Goal: Task Accomplishment & Management: Complete application form

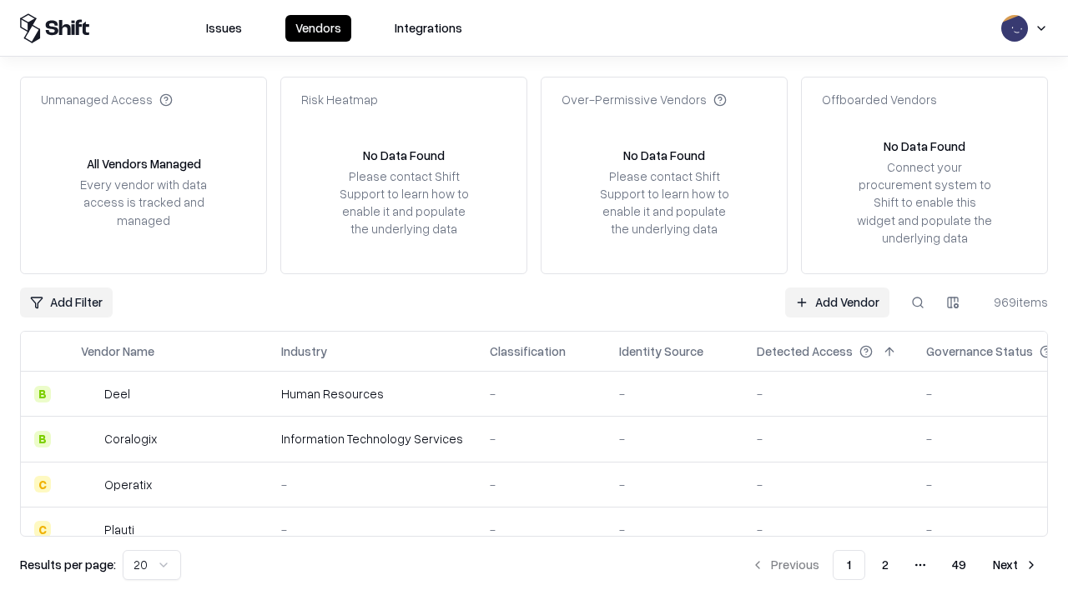
click at [837, 302] on link "Add Vendor" at bounding box center [837, 303] width 104 height 30
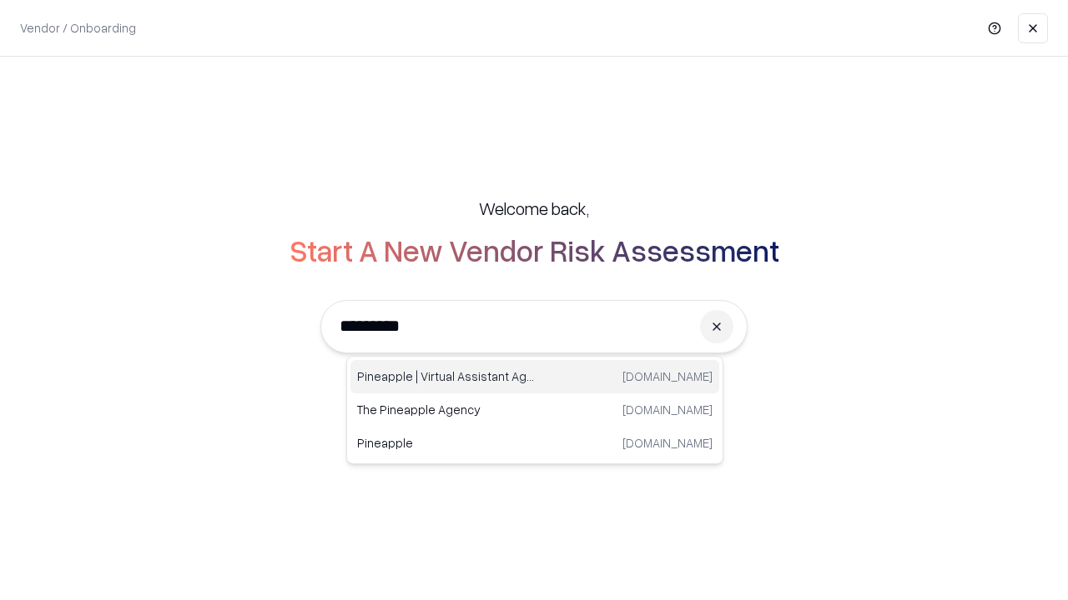
click at [535, 377] on div "Pineapple | Virtual Assistant Agency [DOMAIN_NAME]" at bounding box center [534, 376] width 369 height 33
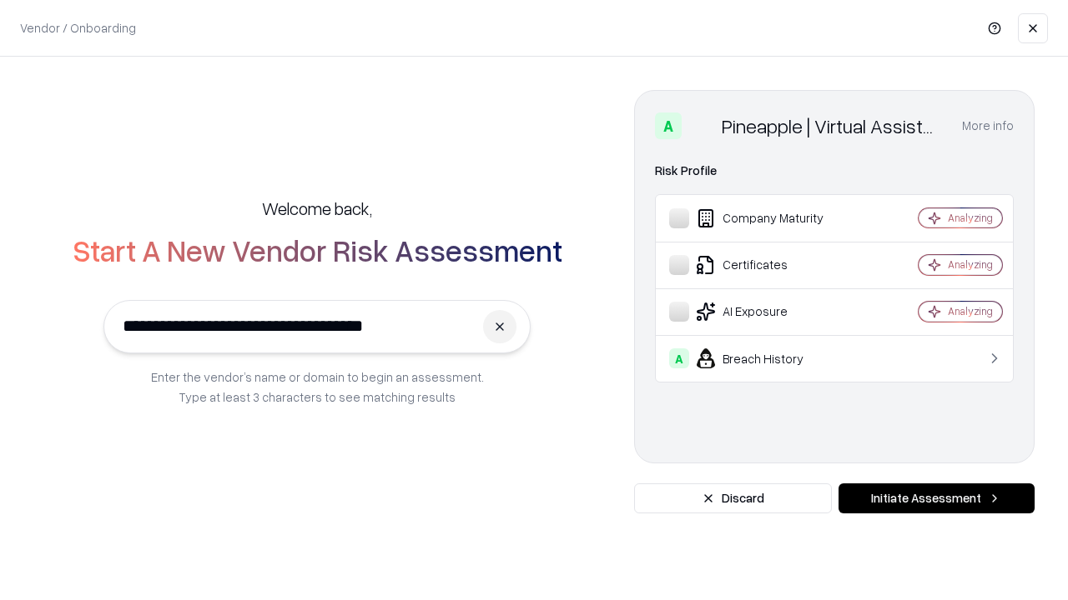
type input "**********"
click at [936, 499] on button "Initiate Assessment" at bounding box center [936, 499] width 196 height 30
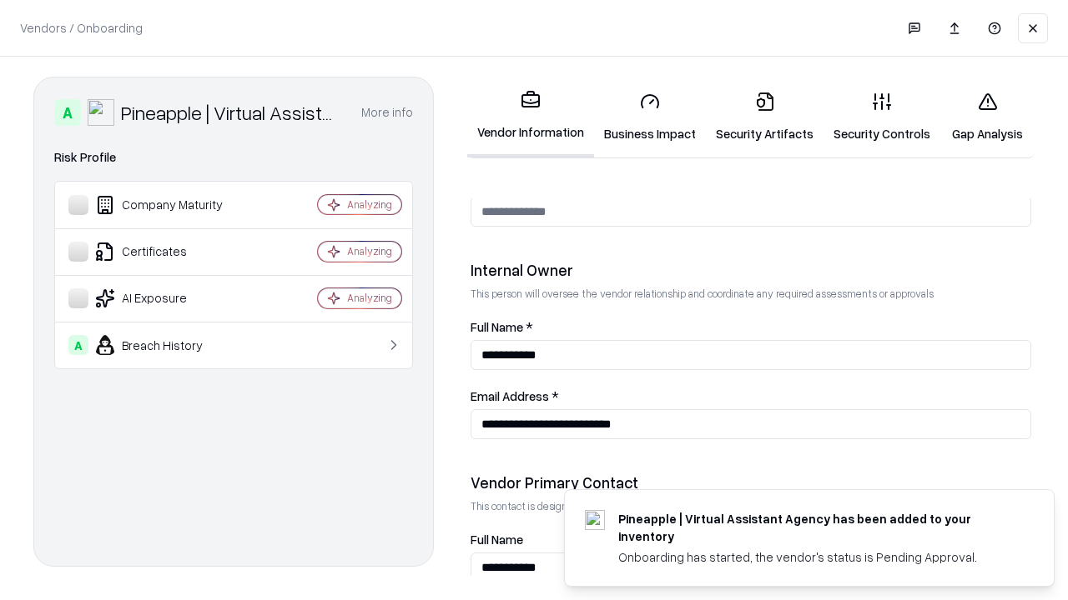
scroll to position [864, 0]
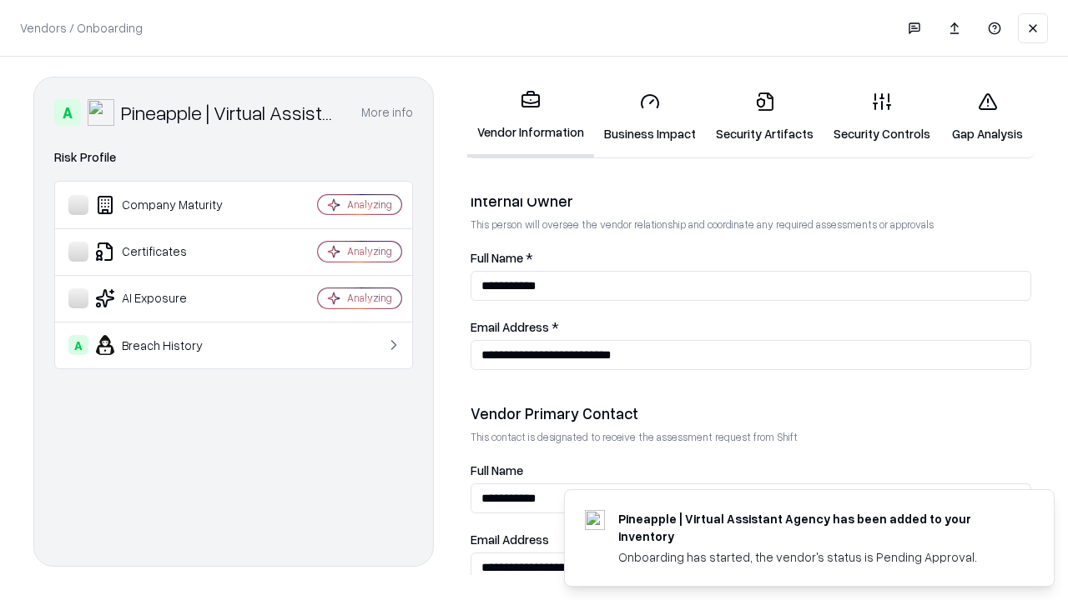
click at [650, 117] on link "Business Impact" at bounding box center [650, 117] width 112 height 78
click at [987, 117] on link "Gap Analysis" at bounding box center [987, 117] width 94 height 78
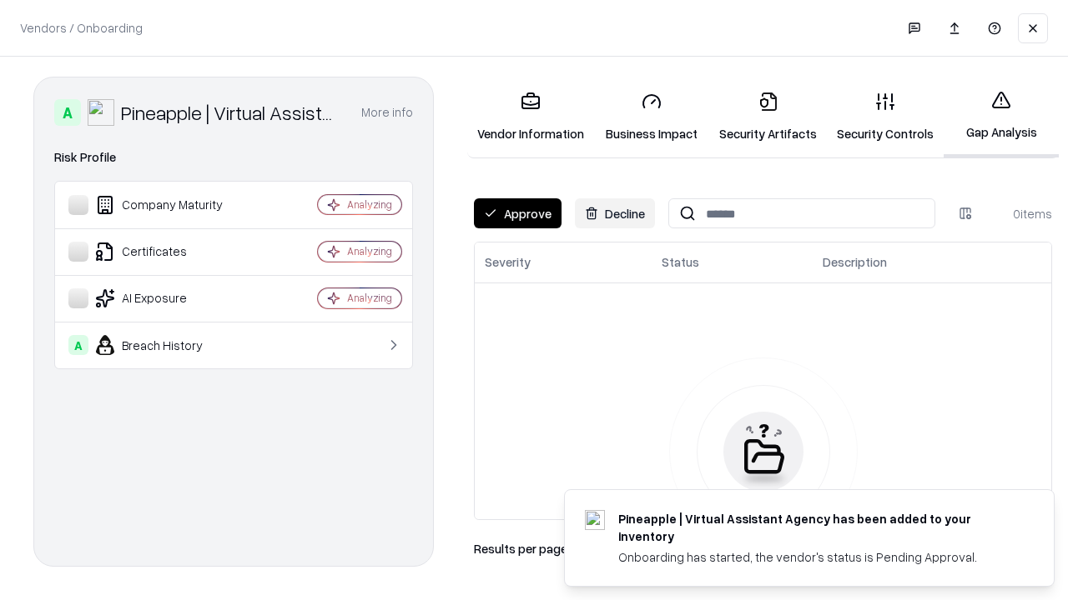
click at [517, 214] on button "Approve" at bounding box center [518, 213] width 88 height 30
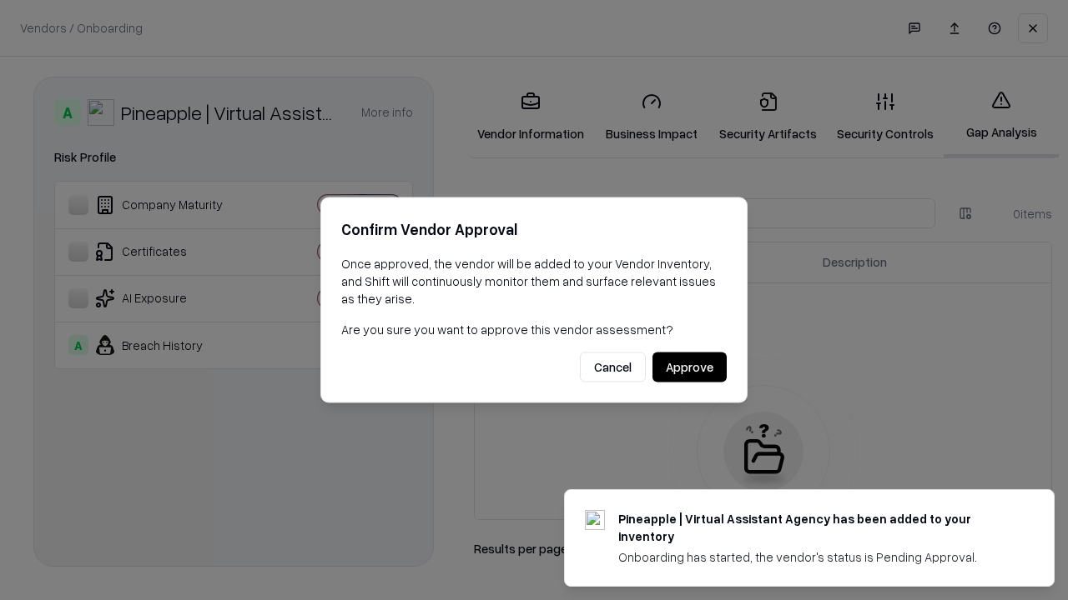
click at [689, 367] on button "Approve" at bounding box center [689, 368] width 74 height 30
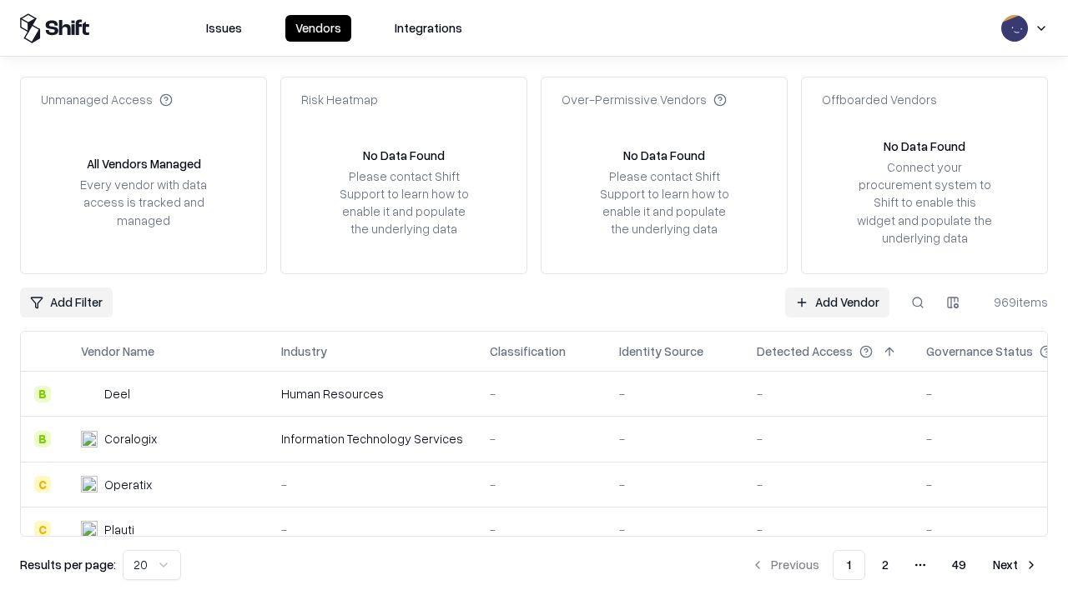
type input "**********"
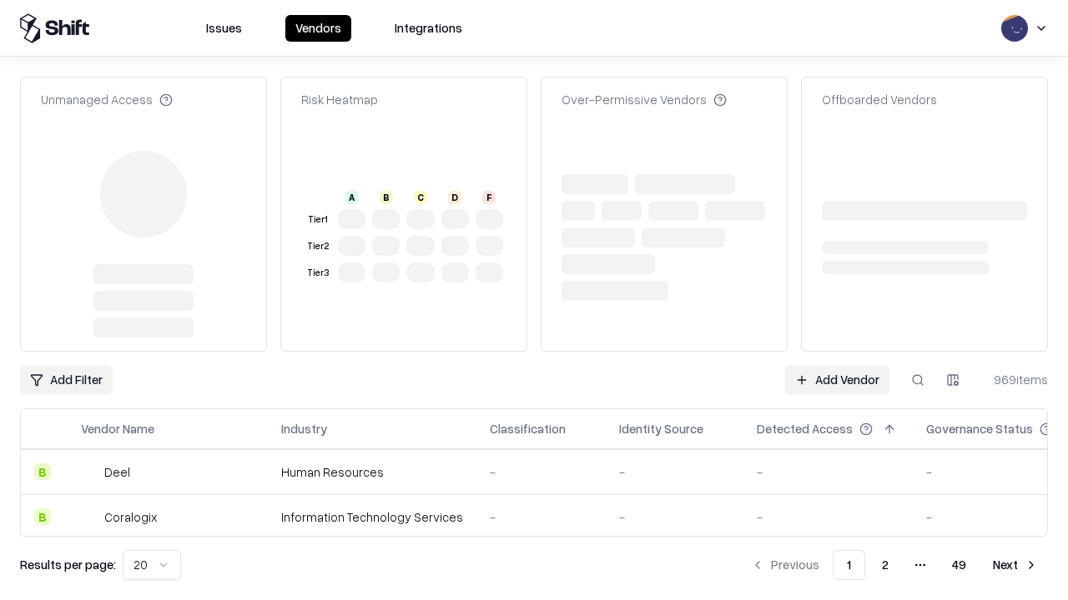
click at [837, 365] on link "Add Vendor" at bounding box center [837, 380] width 104 height 30
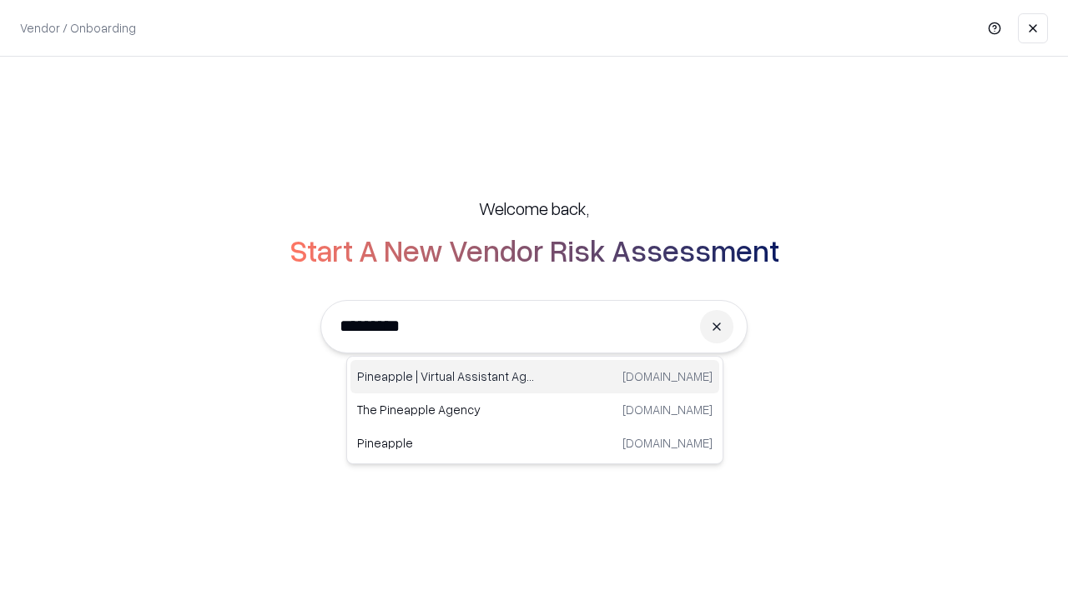
click at [535, 377] on div "Pineapple | Virtual Assistant Agency [DOMAIN_NAME]" at bounding box center [534, 376] width 369 height 33
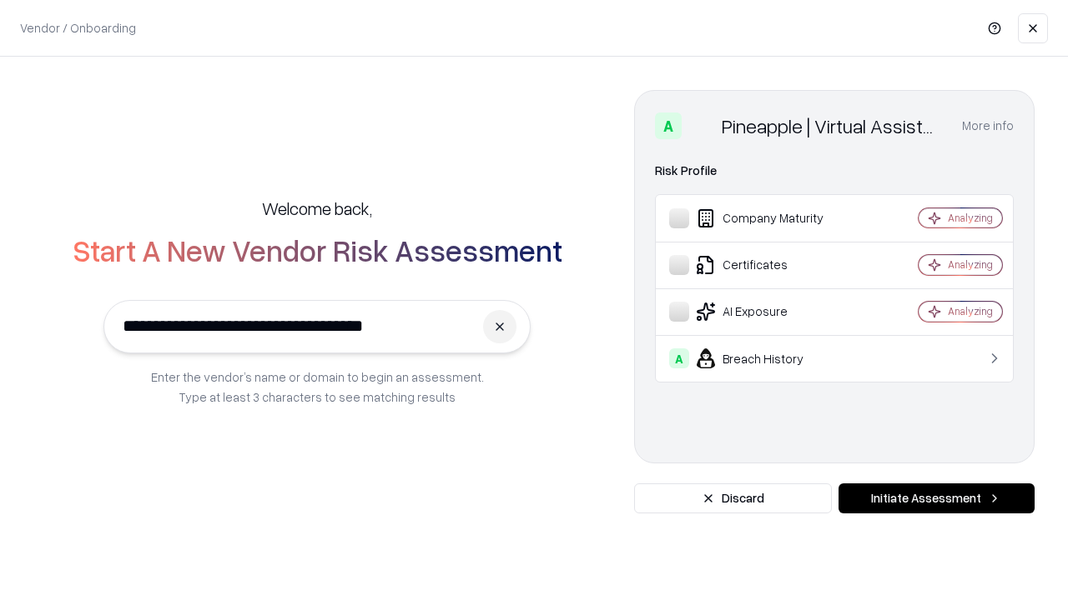
type input "**********"
click at [936, 499] on button "Initiate Assessment" at bounding box center [936, 499] width 196 height 30
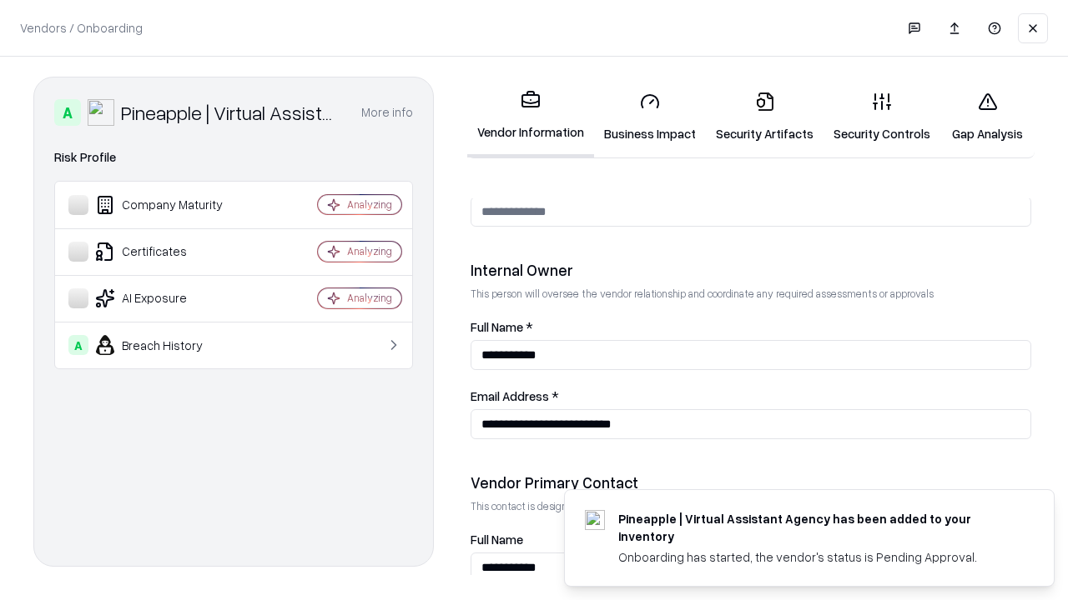
scroll to position [864, 0]
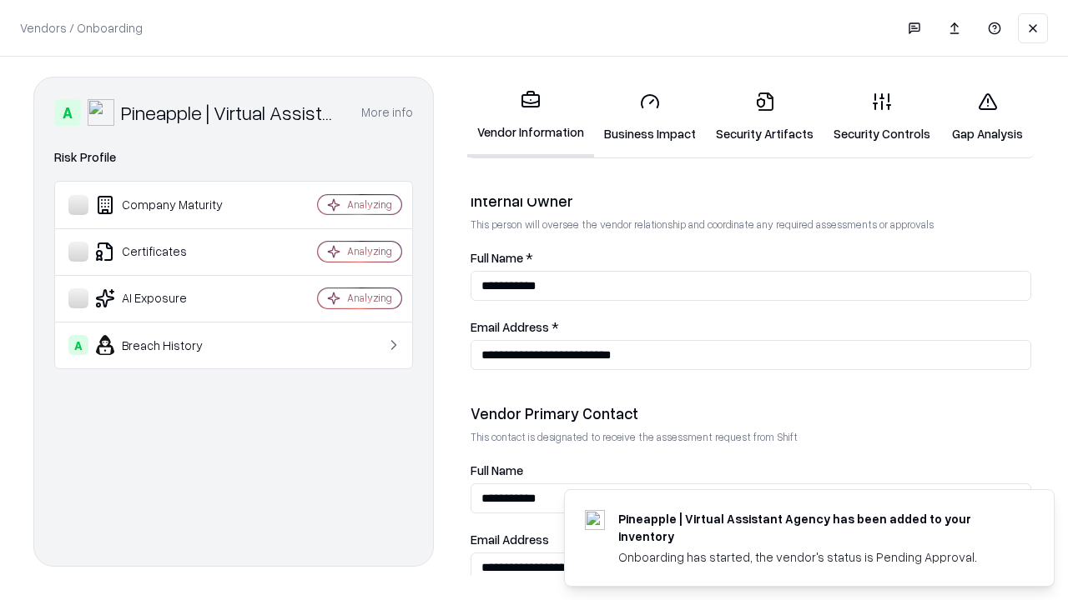
click at [987, 117] on link "Gap Analysis" at bounding box center [987, 117] width 94 height 78
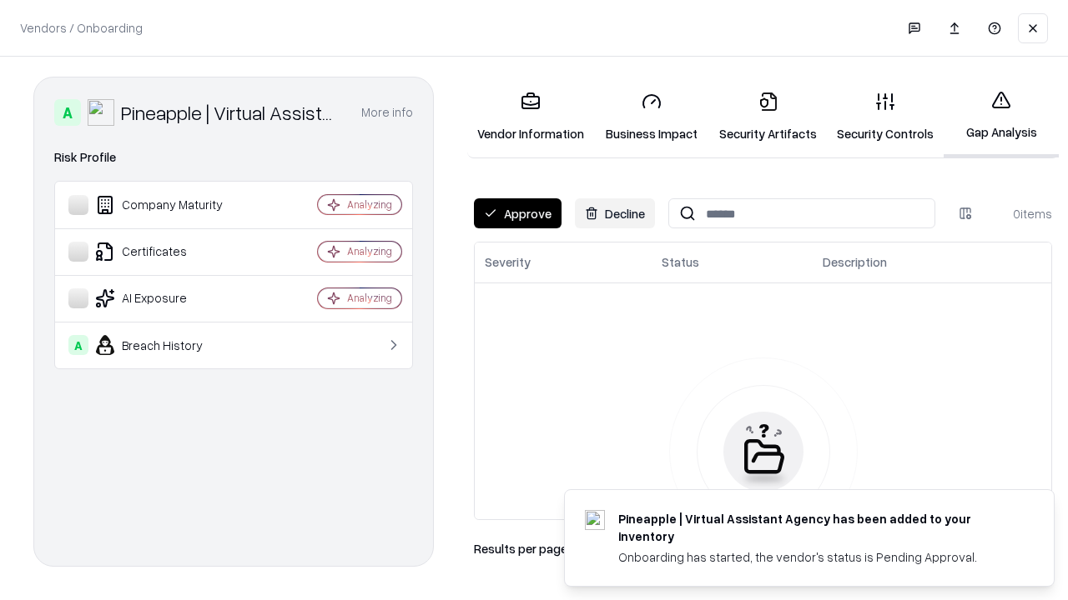
click at [517, 214] on button "Approve" at bounding box center [518, 213] width 88 height 30
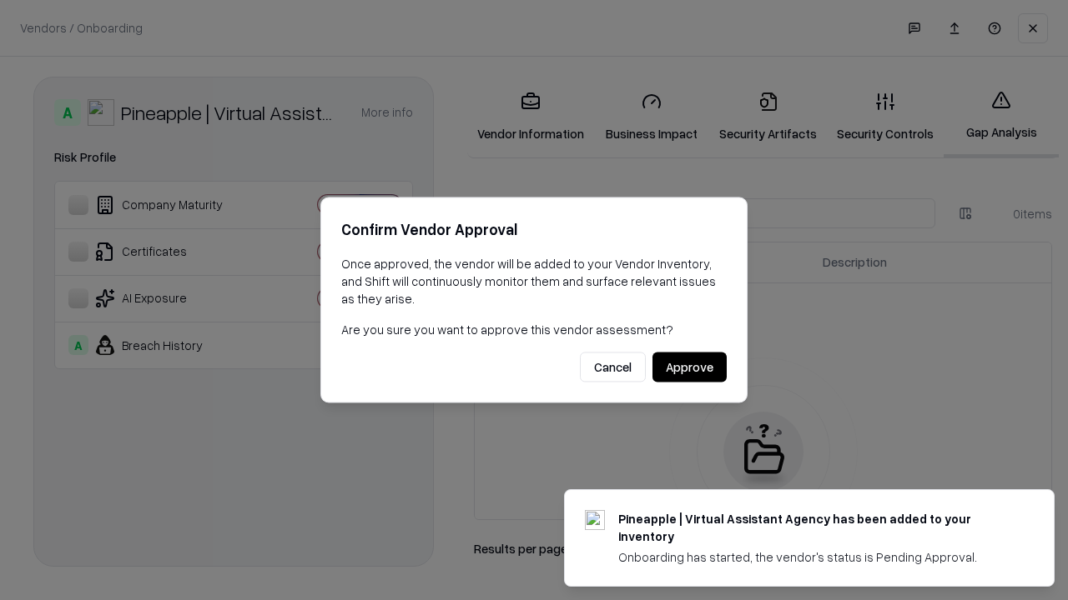
click at [689, 367] on button "Approve" at bounding box center [689, 368] width 74 height 30
